Goal: Find specific page/section: Find specific page/section

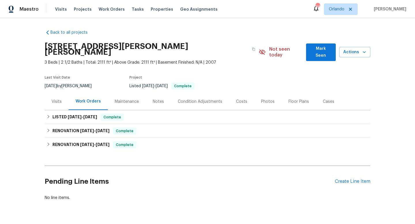
click at [80, 83] on div "[DATE] by [PERSON_NAME]" at bounding box center [72, 86] width 54 height 7
click at [80, 83] on div "8/19/2025 by Mirsad Srna" at bounding box center [72, 86] width 54 height 7
copy div "8/19/2025 by Mirsad Srna"
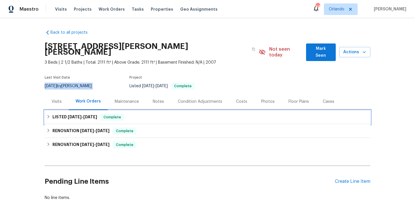
click at [74, 115] on span "5/23/25" at bounding box center [75, 117] width 14 height 4
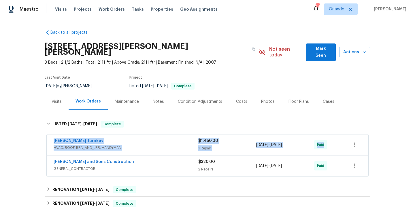
drag, startPoint x: 52, startPoint y: 133, endPoint x: 319, endPoint y: 141, distance: 267.6
click at [321, 143] on div "Davis Turnkey HVAC, ROOF, BRN_AND_LRR, HANDYMAN $1,450.00 1 Repair 5/23/2025 - …" at bounding box center [208, 145] width 322 height 21
copy div "Davis Turnkey HVAC, ROOF, BRN_AND_LRR, HANDYMAN $1,450.00 1 Repair 5/23/2025 - …"
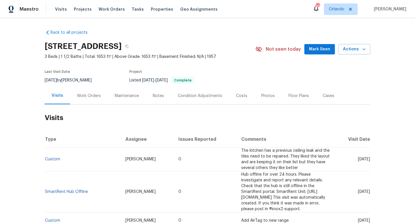
click at [84, 79] on div "9/2/2025 by Chip Hunter" at bounding box center [72, 80] width 54 height 7
copy div "9/2/2025 by Chip Hunter"
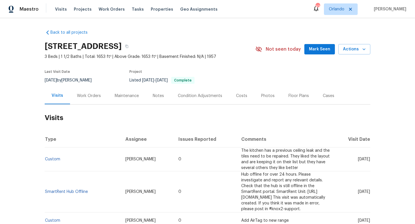
click at [83, 97] on div "Work Orders" at bounding box center [89, 96] width 24 height 6
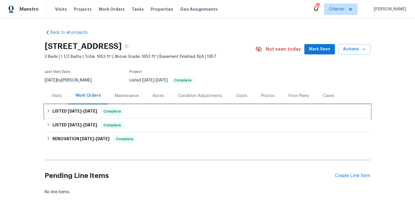
click at [65, 113] on h6 "LISTED 8/13/25 - 8/16/25" at bounding box center [74, 111] width 45 height 7
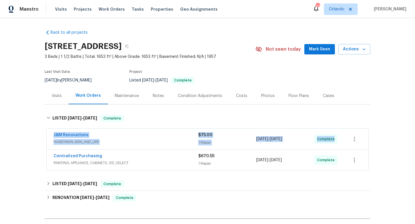
drag, startPoint x: 49, startPoint y: 135, endPoint x: 358, endPoint y: 139, distance: 309.0
click at [358, 139] on div "J&M Renovations HANDYMAN, BRN_AND_LRR $75.00 1 Repair 8/13/2025 - 8/16/2025 Com…" at bounding box center [208, 139] width 322 height 21
copy div "J&M Renovations HANDYMAN, BRN_AND_LRR $75.00 1 Repair 8/13/2025 - 8/16/2025 Com…"
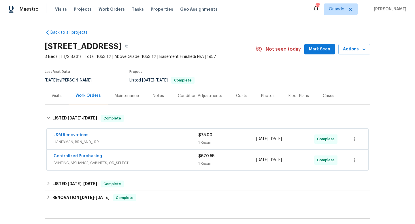
click at [17, 108] on div "Back to all projects 7812 Old Concord Rd, Salisbury, NC 28146 3 Beds | 1 1/2 Ba…" at bounding box center [207, 121] width 415 height 206
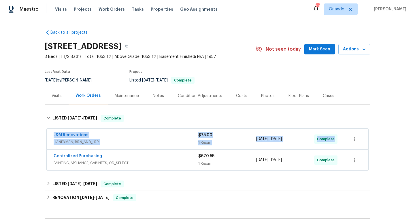
drag, startPoint x: 49, startPoint y: 133, endPoint x: 373, endPoint y: 143, distance: 324.4
click at [373, 143] on div "Back to all projects 7812 Old Concord Rd, Salisbury, NC 28146 3 Beds | 1 1/2 Ba…" at bounding box center [207, 121] width 415 height 206
copy div "J&M Renovations HANDYMAN, BRN_AND_LRR $75.00 1 Repair 8/13/2025 - 8/16/2025 Com…"
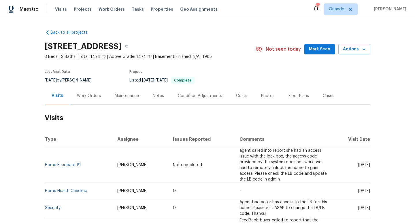
click at [84, 95] on div "Work Orders" at bounding box center [89, 96] width 24 height 6
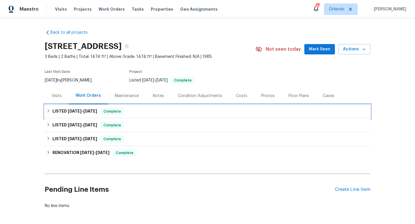
click at [77, 113] on h6 "LISTED 7/24/25 - 7/31/25" at bounding box center [74, 111] width 45 height 7
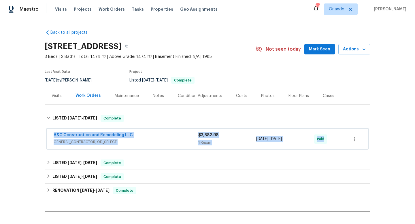
drag, startPoint x: 50, startPoint y: 133, endPoint x: 322, endPoint y: 148, distance: 272.4
click at [324, 148] on div "A&C Construction and Remodeling LLC GENERAL_CONTRACTOR, OD_SELECT $3,882.98 1 R…" at bounding box center [208, 139] width 322 height 21
copy div "A&C Construction and Remodeling LLC GENERAL_CONTRACTOR, OD_SELECT $3,882.98 1 R…"
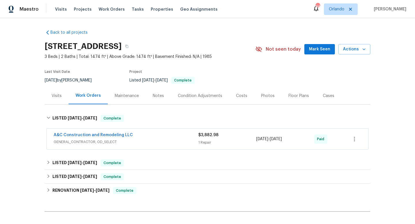
click at [60, 97] on div "Visits" at bounding box center [57, 96] width 10 height 6
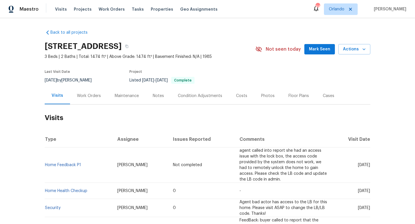
click at [86, 97] on div "Work Orders" at bounding box center [89, 96] width 24 height 6
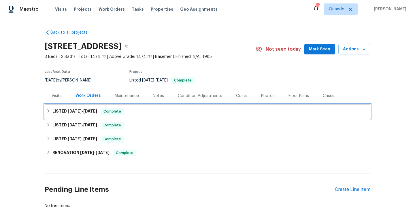
click at [75, 110] on span "7/24/25" at bounding box center [75, 111] width 14 height 4
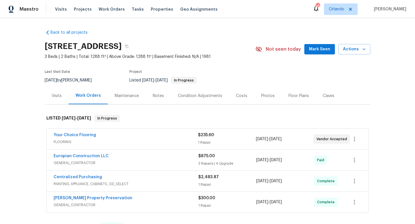
click at [78, 81] on div "[DATE] by [PERSON_NAME]" at bounding box center [72, 80] width 54 height 7
copy div "[DATE] by [PERSON_NAME]"
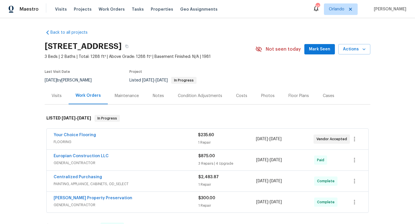
click at [224, 59] on span "3 Beds | 2 Baths | Total: 1288 ft² | Above Grade: 1288 ft² | Basement Finished:…" at bounding box center [150, 57] width 211 height 6
click at [90, 80] on div "8/26/2025 by Carl Biederman" at bounding box center [72, 80] width 54 height 7
copy div "8/26/2025 by Carl Biederman"
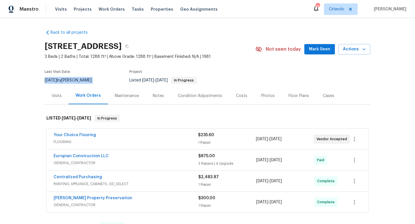
copy div "8/26/2025 by Carl Biederman"
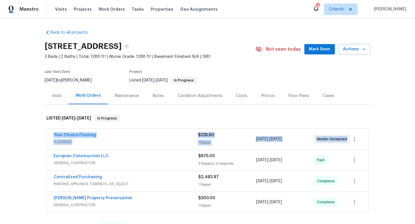
drag, startPoint x: 48, startPoint y: 134, endPoint x: 350, endPoint y: 148, distance: 302.3
click at [352, 149] on div "Your Choice Flooring FLOORING $235.60 1 Repair 8/11/2025 - 8/13/2025 Vendor Acc…" at bounding box center [208, 139] width 322 height 21
copy div "Your Choice Flooring FLOORING $235.60 1 Repair 8/11/2025 - 8/13/2025 Vendor Acc…"
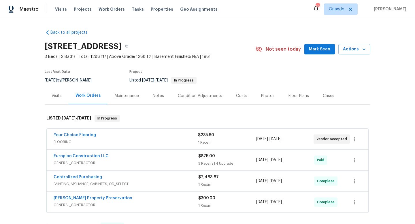
click at [135, 132] on div "Your Choice Flooring FLOORING $235.60 1 Repair 8/11/2025 - 8/13/2025 Vendor Acc…" at bounding box center [208, 139] width 322 height 21
click at [134, 140] on span "FLOORING" at bounding box center [126, 142] width 144 height 6
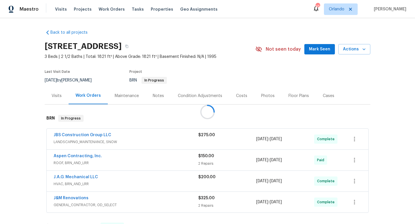
click at [82, 78] on div at bounding box center [207, 112] width 415 height 224
click at [82, 78] on div "8/25/2025 by Ken Romain" at bounding box center [72, 80] width 54 height 7
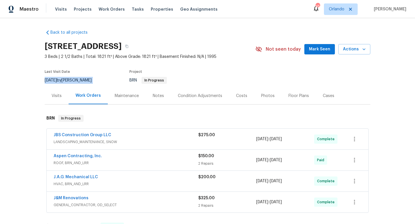
copy div "8/25/2025 by Ken Romain"
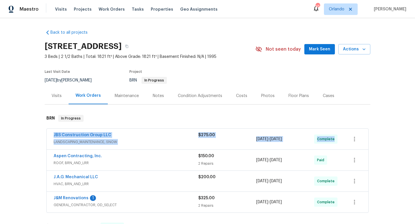
drag, startPoint x: 48, startPoint y: 136, endPoint x: 386, endPoint y: 142, distance: 337.8
click at [386, 143] on div "Back to all projects 105 Stonburg Rd, Clemmons, NC 27012 3 Beds | 2 1/2 Baths |…" at bounding box center [207, 121] width 415 height 206
copy div "JBS Construction Group LLC LANDSCAPING_MAINTENANCE, SNOW $275.00 8/21/2025 - 8/…"
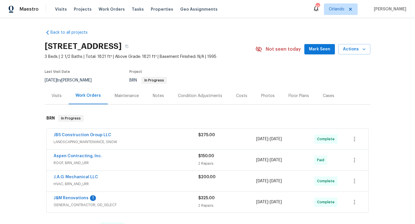
click at [266, 36] on div "Back to all projects 105 Stonburg Rd, Clemmons, NC 27012 3 Beds | 2 1/2 Baths |…" at bounding box center [208, 219] width 326 height 389
